Goal: Information Seeking & Learning: Learn about a topic

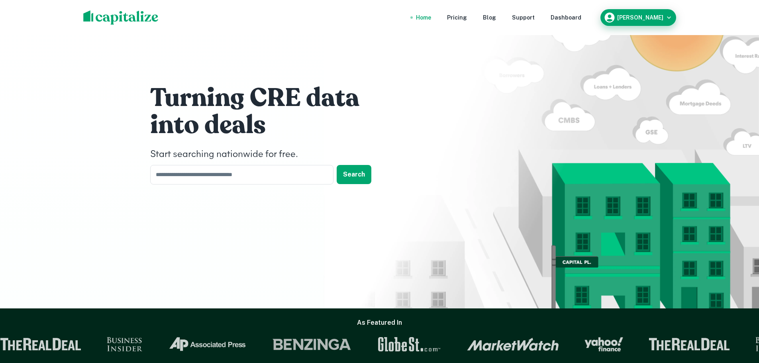
click at [644, 16] on h6 "[PERSON_NAME]" at bounding box center [640, 18] width 46 height 6
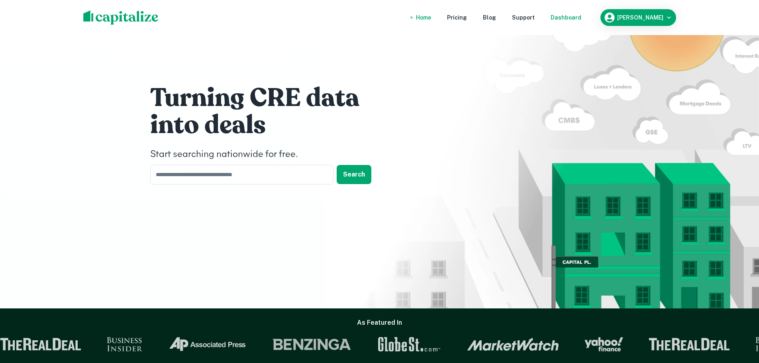
click at [577, 15] on div "Dashboard" at bounding box center [565, 17] width 31 height 9
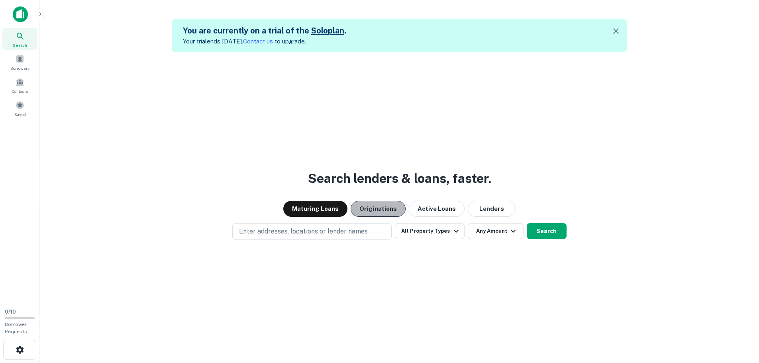
click at [384, 207] on button "Originations" at bounding box center [377, 209] width 55 height 16
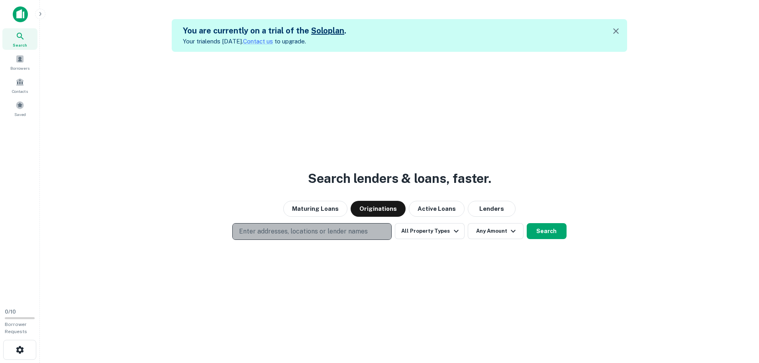
click at [317, 231] on p "Enter addresses, locations or lender names" at bounding box center [303, 232] width 129 height 10
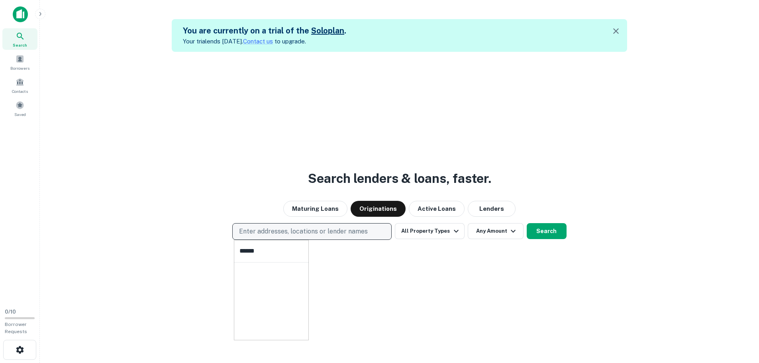
type input "*******"
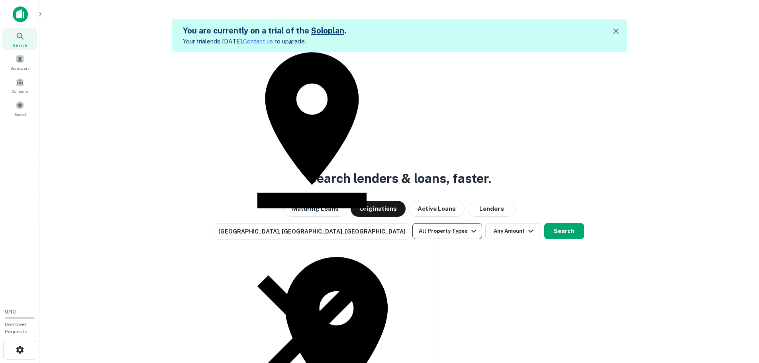
click at [440, 227] on button "All Property Types" at bounding box center [446, 231] width 69 height 16
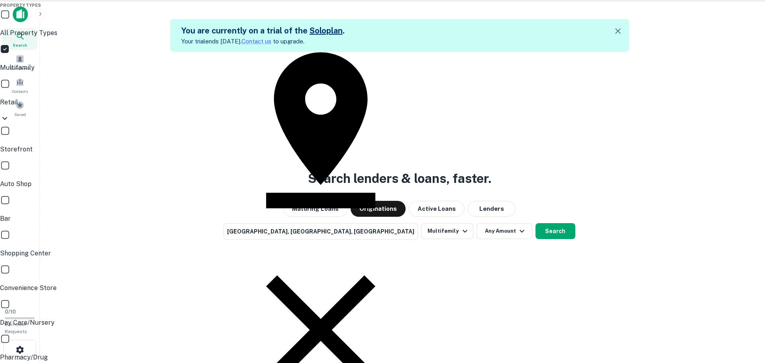
click at [542, 278] on div at bounding box center [382, 181] width 765 height 363
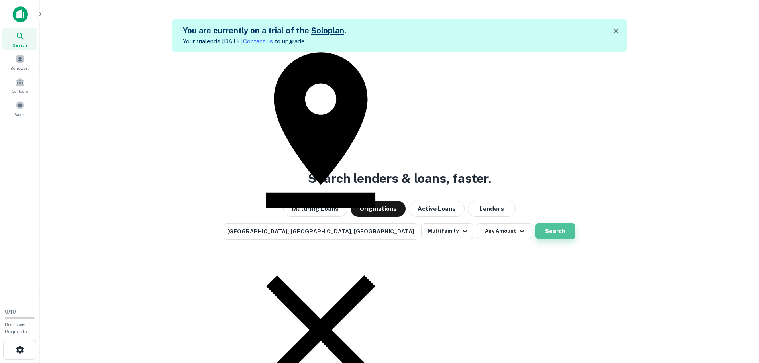
click at [535, 228] on button "Search" at bounding box center [555, 231] width 40 height 16
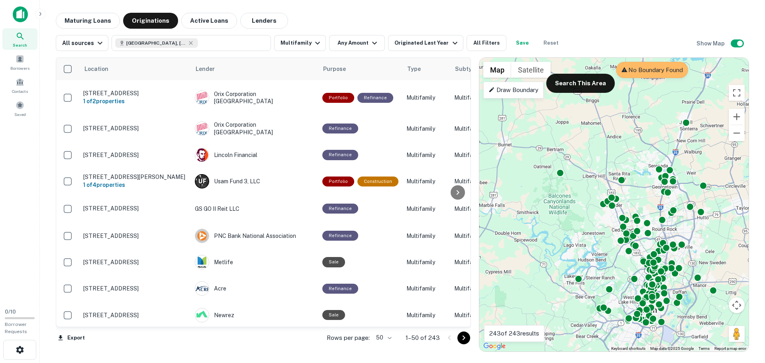
click at [22, 35] on icon at bounding box center [21, 36] width 10 height 10
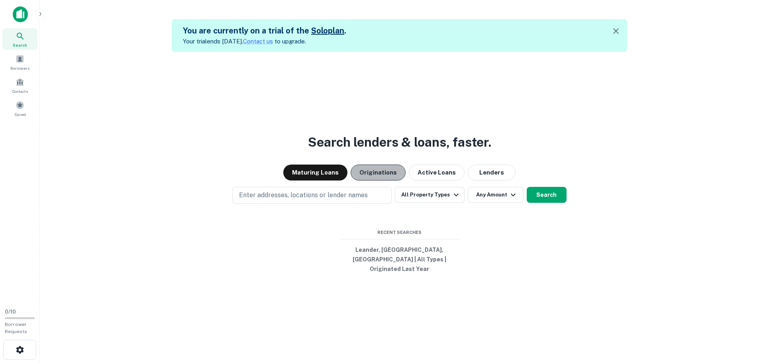
click at [390, 180] on button "Originations" at bounding box center [377, 172] width 55 height 16
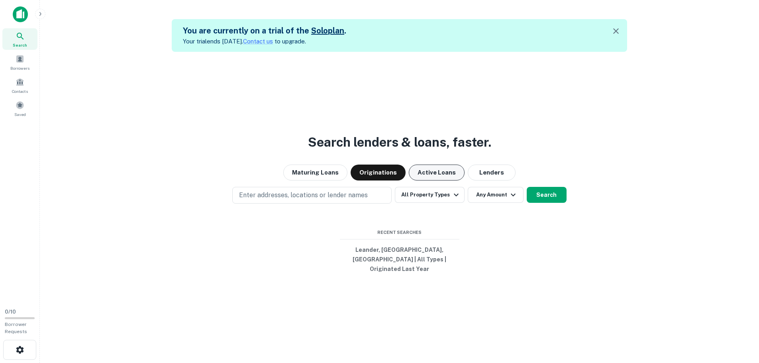
click at [444, 180] on button "Active Loans" at bounding box center [437, 172] width 56 height 16
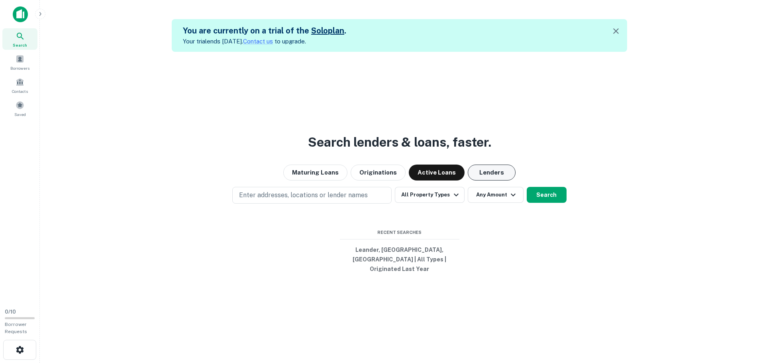
click at [482, 178] on button "Lenders" at bounding box center [492, 172] width 48 height 16
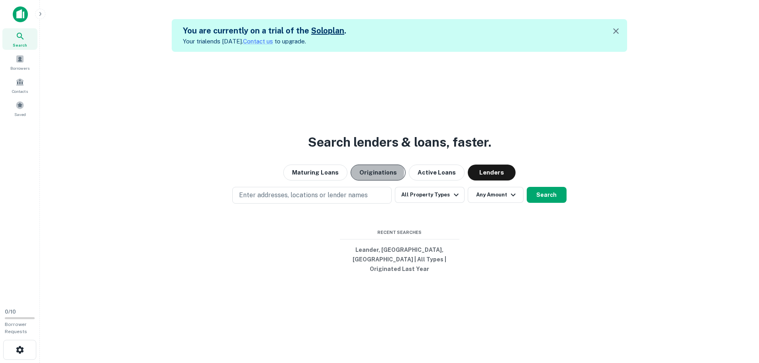
click at [361, 177] on button "Originations" at bounding box center [377, 172] width 55 height 16
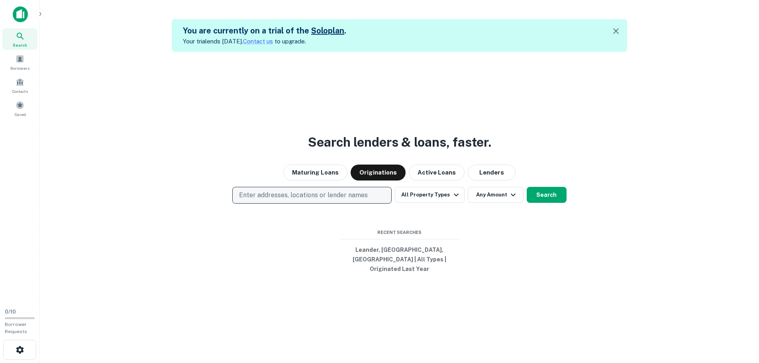
click at [311, 200] on p "Enter addresses, locations or lender names" at bounding box center [303, 195] width 129 height 10
type input "*******"
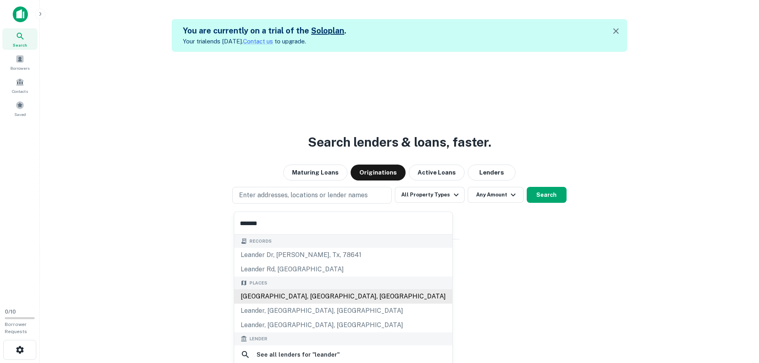
click at [297, 294] on div "[GEOGRAPHIC_DATA], [GEOGRAPHIC_DATA], [GEOGRAPHIC_DATA]" at bounding box center [343, 296] width 218 height 14
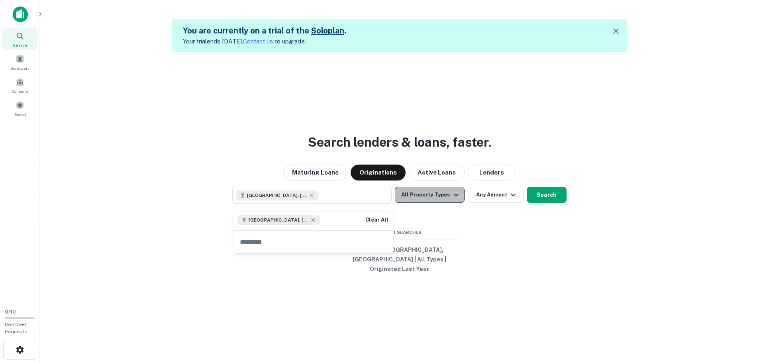
click at [442, 196] on button "All Property Types" at bounding box center [429, 195] width 69 height 16
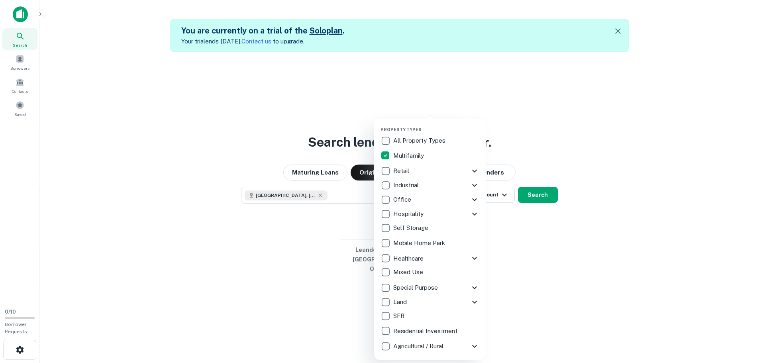
click at [534, 219] on div at bounding box center [382, 181] width 765 height 363
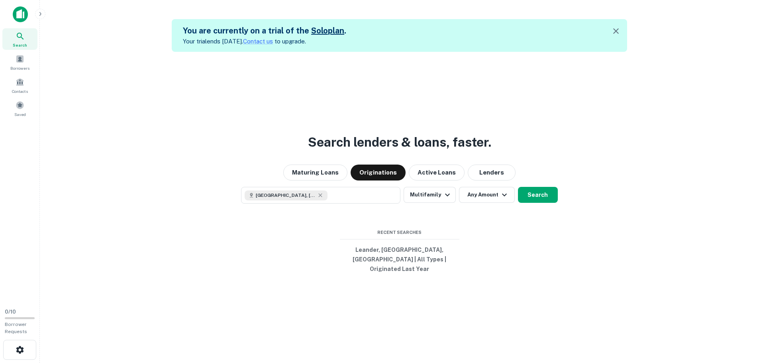
click at [532, 202] on button "Search" at bounding box center [538, 195] width 40 height 16
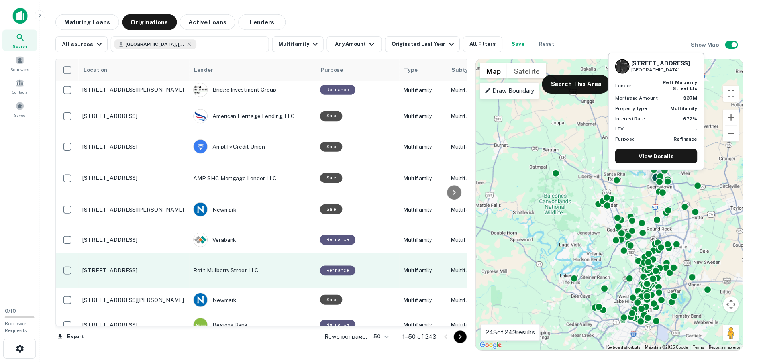
scroll to position [319, 0]
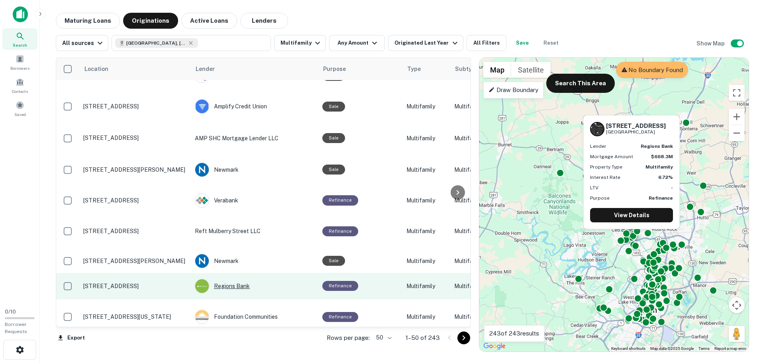
click at [241, 279] on div "Regions Bank" at bounding box center [254, 286] width 119 height 14
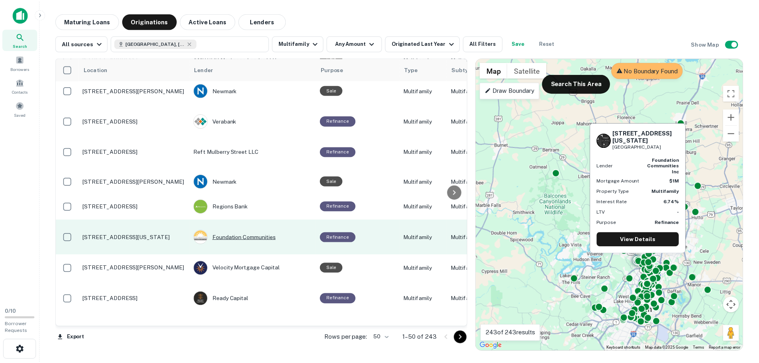
scroll to position [438, 0]
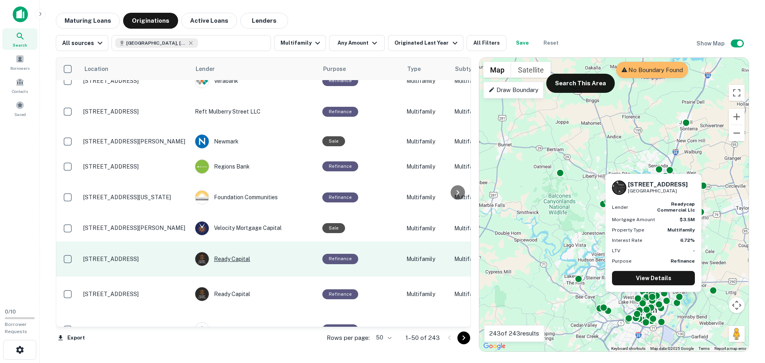
click at [239, 252] on div "Ready Capital" at bounding box center [254, 259] width 119 height 14
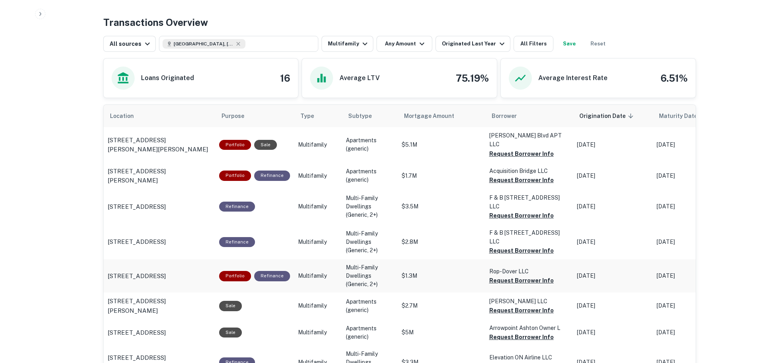
scroll to position [398, 0]
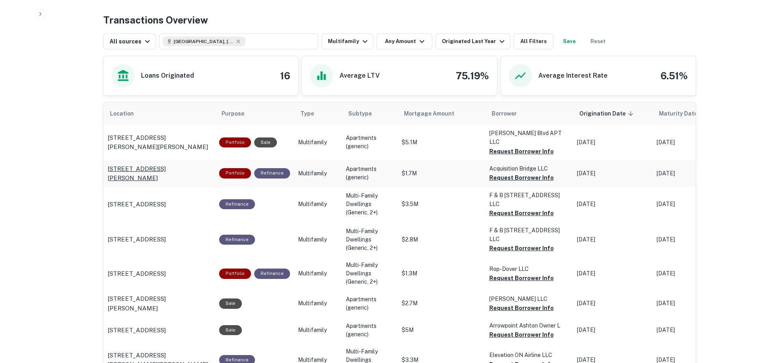
click at [178, 164] on p "7133 Eldridge Pkwy Houston, TX 77083" at bounding box center [160, 173] width 104 height 19
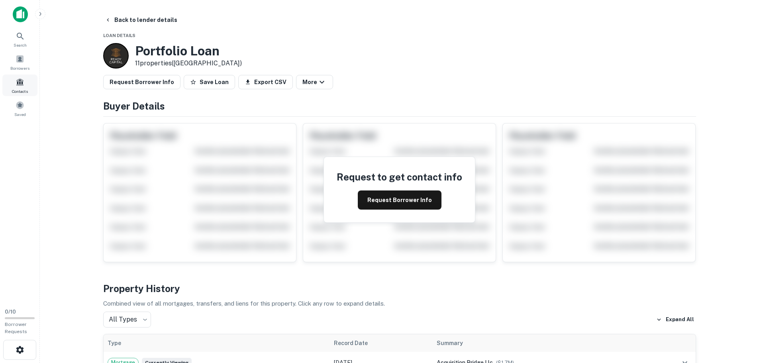
click at [20, 92] on span "Contacts" at bounding box center [20, 91] width 16 height 6
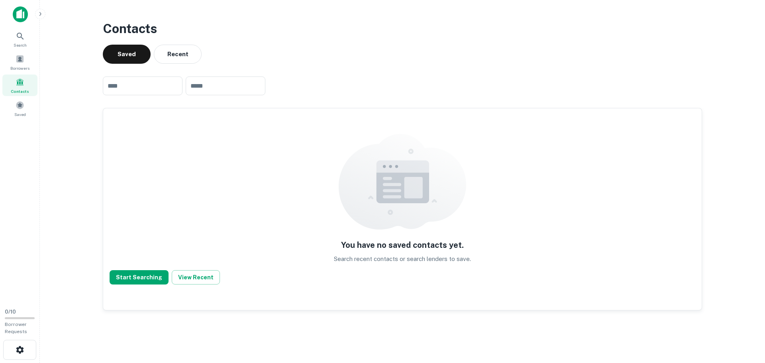
click at [23, 22] on img at bounding box center [20, 14] width 15 height 16
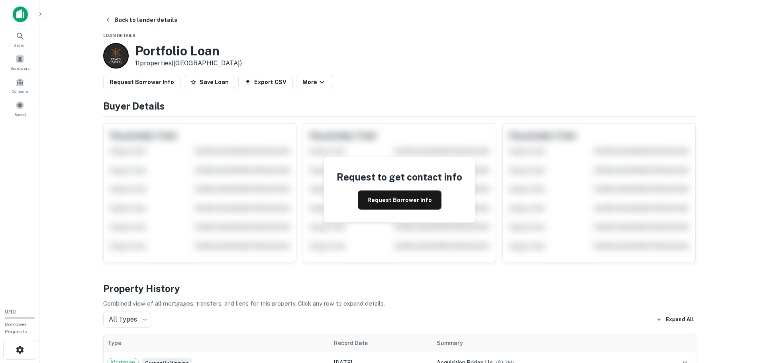
click at [23, 16] on img at bounding box center [20, 14] width 15 height 16
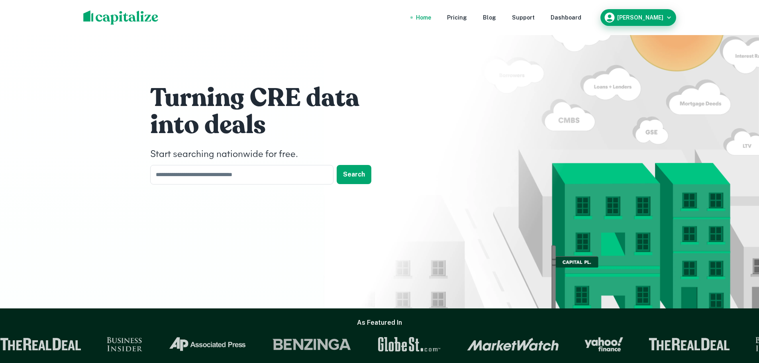
click at [661, 14] on div "[PERSON_NAME]" at bounding box center [637, 18] width 69 height 12
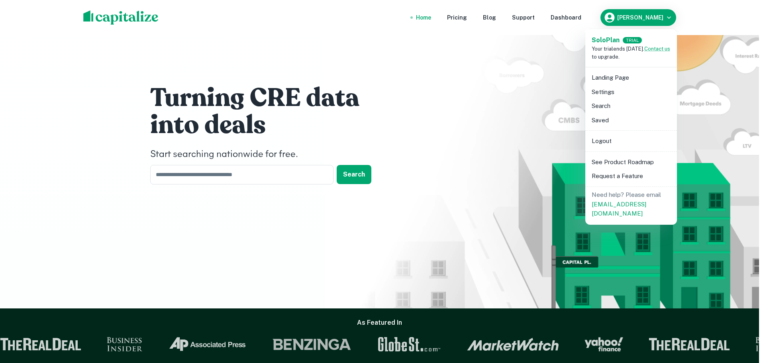
click at [600, 106] on li "Search" at bounding box center [630, 106] width 85 height 14
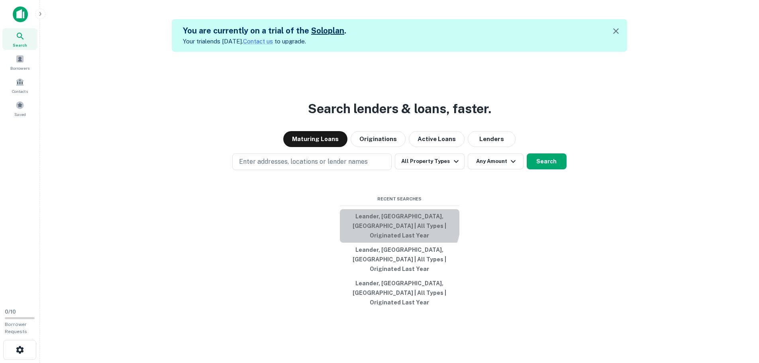
click at [384, 233] on button "Leander, [GEOGRAPHIC_DATA], [GEOGRAPHIC_DATA] | All Types | Originated Last Year" at bounding box center [399, 225] width 119 height 33
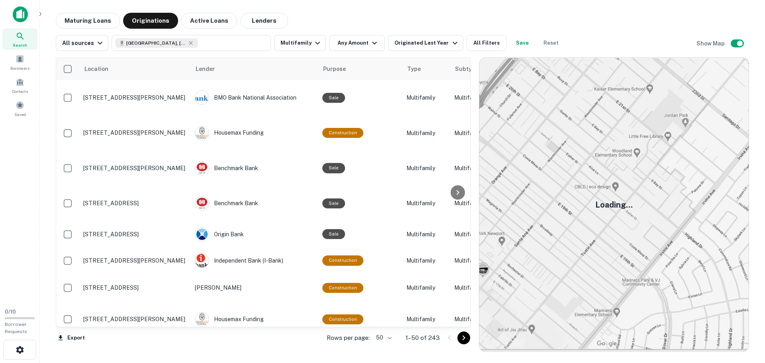
scroll to position [319, 0]
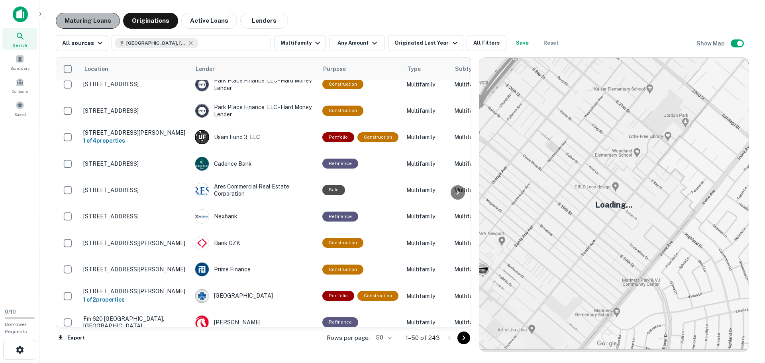
click at [102, 19] on button "Maturing Loans" at bounding box center [88, 21] width 64 height 16
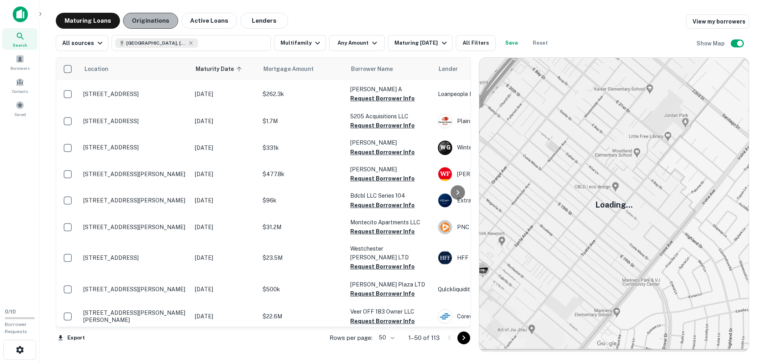
click at [149, 22] on button "Originations" at bounding box center [150, 21] width 55 height 16
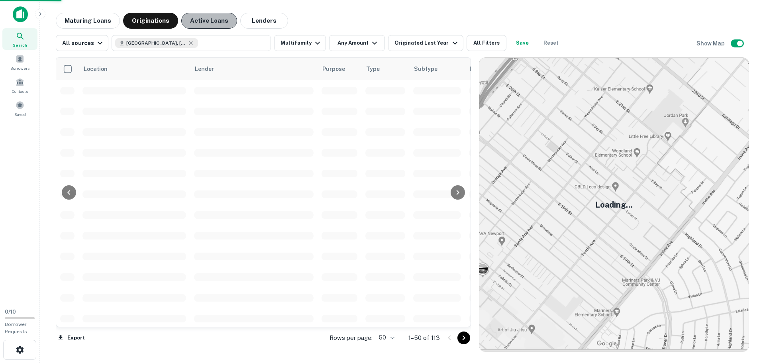
click at [215, 21] on button "Active Loans" at bounding box center [209, 21] width 56 height 16
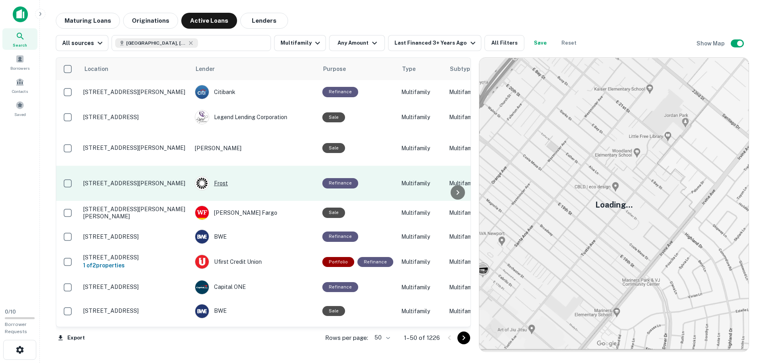
click at [227, 176] on div "Frost" at bounding box center [254, 183] width 119 height 14
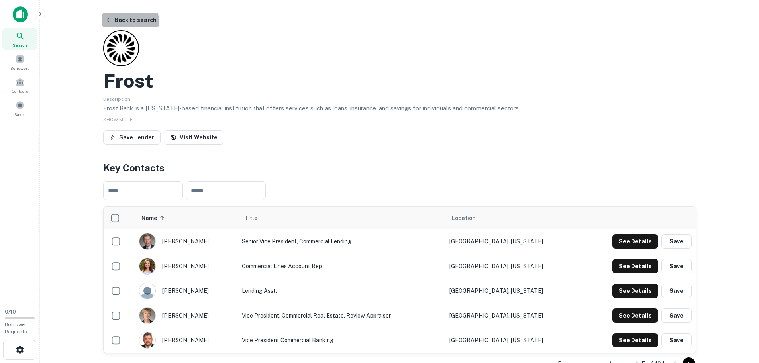
click at [129, 21] on button "Back to search" at bounding box center [131, 20] width 58 height 14
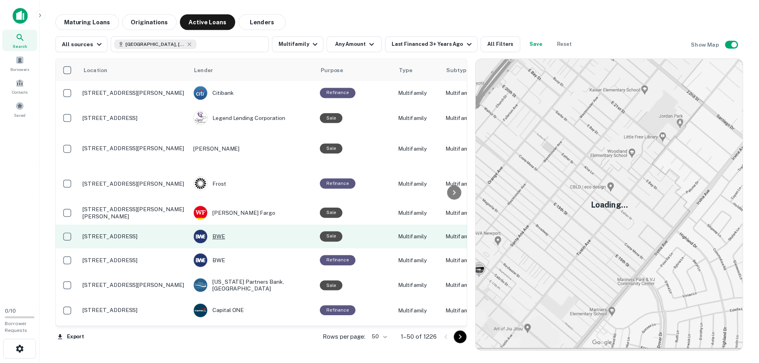
scroll to position [40, 0]
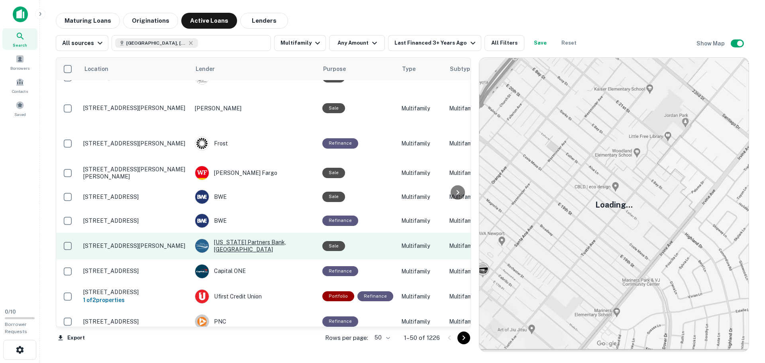
click at [266, 239] on div "[US_STATE] Partners Bank, [GEOGRAPHIC_DATA]" at bounding box center [254, 246] width 119 height 14
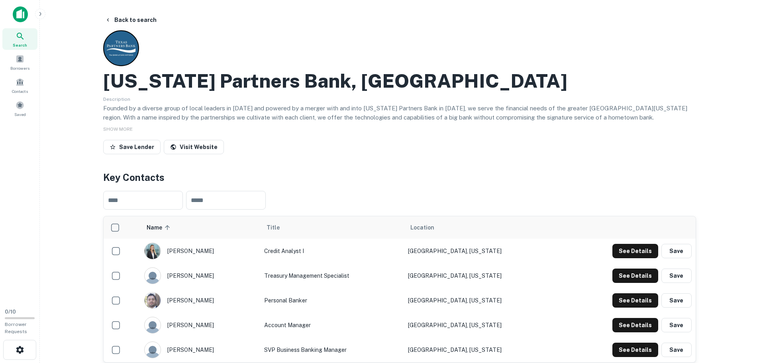
click at [18, 20] on img at bounding box center [20, 14] width 15 height 16
